Goal: Transaction & Acquisition: Purchase product/service

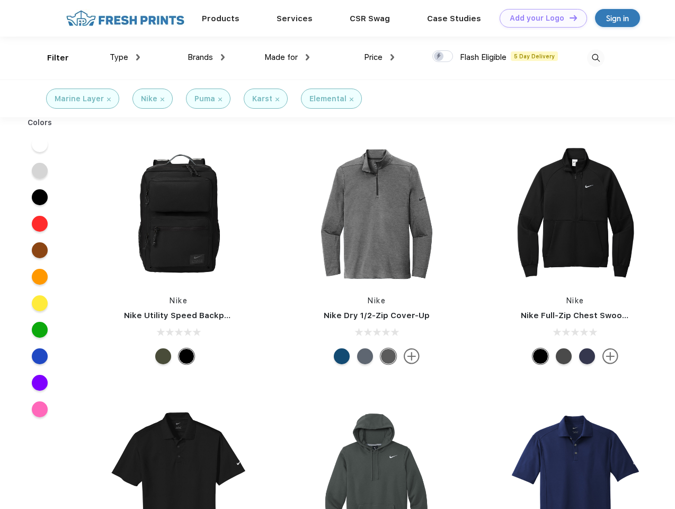
click at [540, 18] on link "Add your Logo Design Tool" at bounding box center [543, 18] width 87 height 19
click at [0, 0] on div "Design Tool" at bounding box center [0, 0] width 0 height 0
click at [569, 17] on link "Add your Logo Design Tool" at bounding box center [543, 18] width 87 height 19
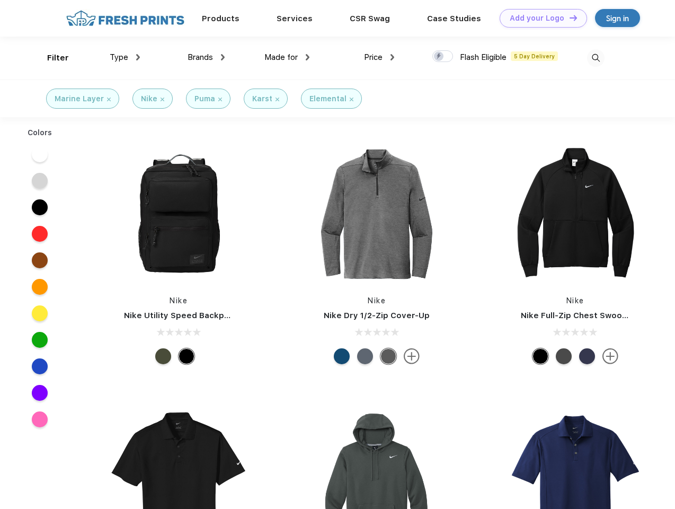
click at [51, 58] on div "Filter" at bounding box center [58, 58] width 22 height 12
click at [125, 57] on span "Type" at bounding box center [119, 57] width 19 height 10
click at [206, 57] on span "Brands" at bounding box center [200, 57] width 25 height 10
click at [287, 57] on span "Made for" at bounding box center [281, 57] width 33 height 10
click at [380, 57] on span "Price" at bounding box center [373, 57] width 19 height 10
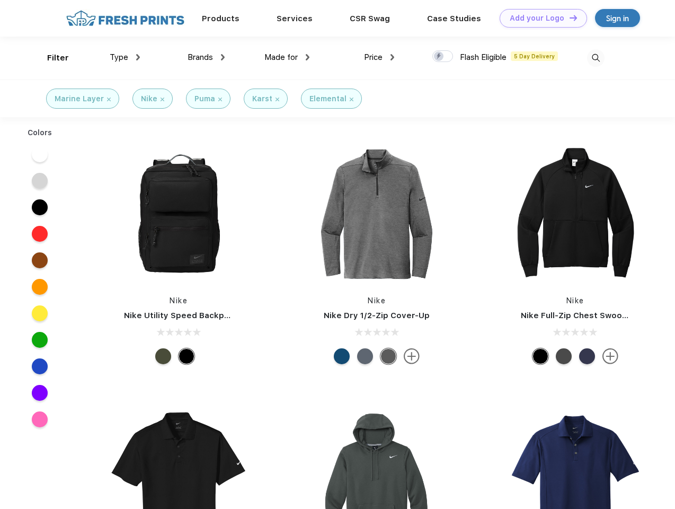
click at [443, 57] on div at bounding box center [443, 56] width 21 height 12
click at [440, 57] on input "checkbox" at bounding box center [436, 53] width 7 height 7
click at [596, 58] on img at bounding box center [595, 57] width 17 height 17
